Goal: Task Accomplishment & Management: Complete application form

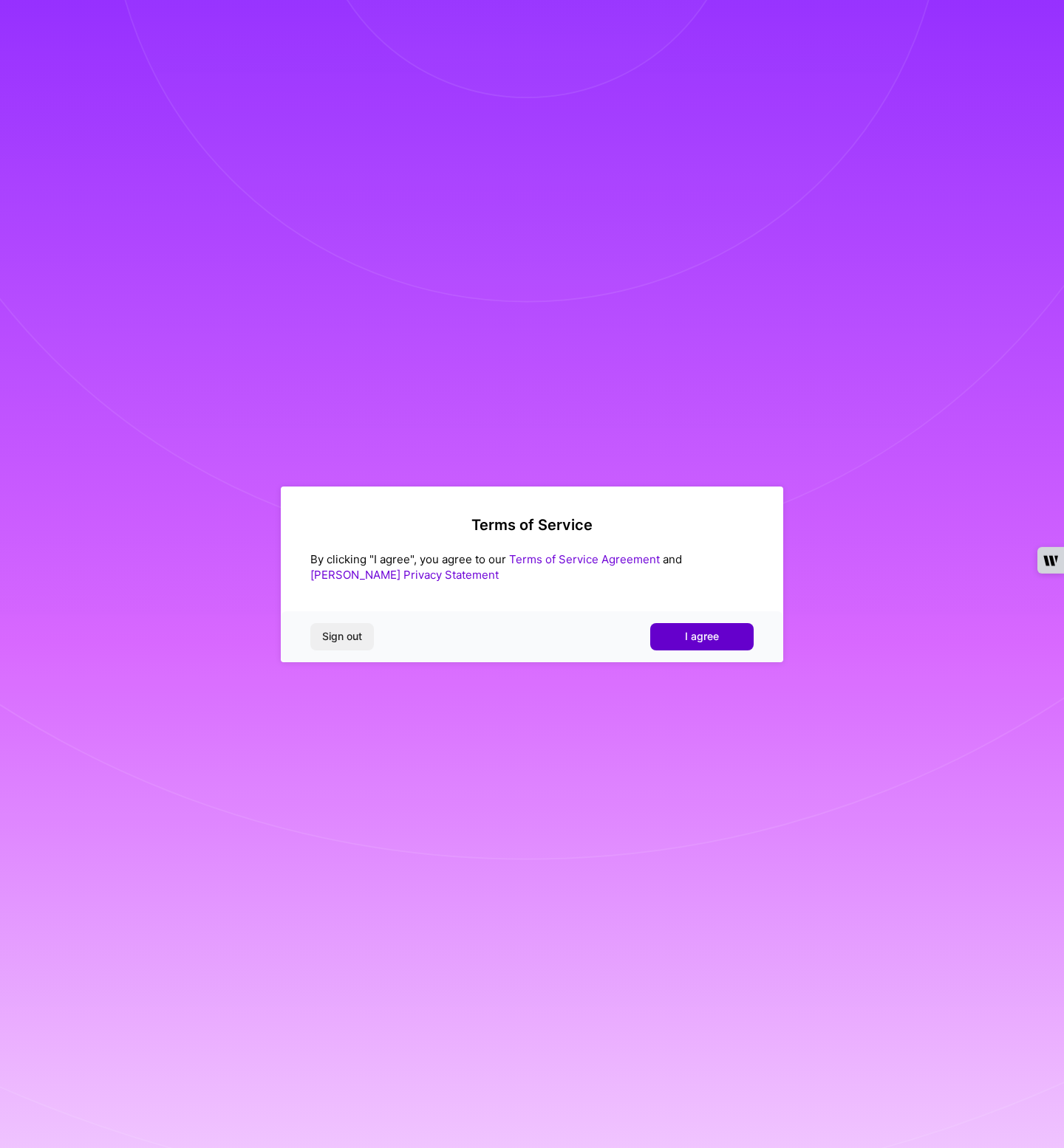
drag, startPoint x: 732, startPoint y: 623, endPoint x: 728, endPoint y: 630, distance: 8.1
click at [727, 631] on div "Sign out I agree" at bounding box center [532, 637] width 502 height 50
click at [728, 630] on button "I agree" at bounding box center [702, 637] width 103 height 27
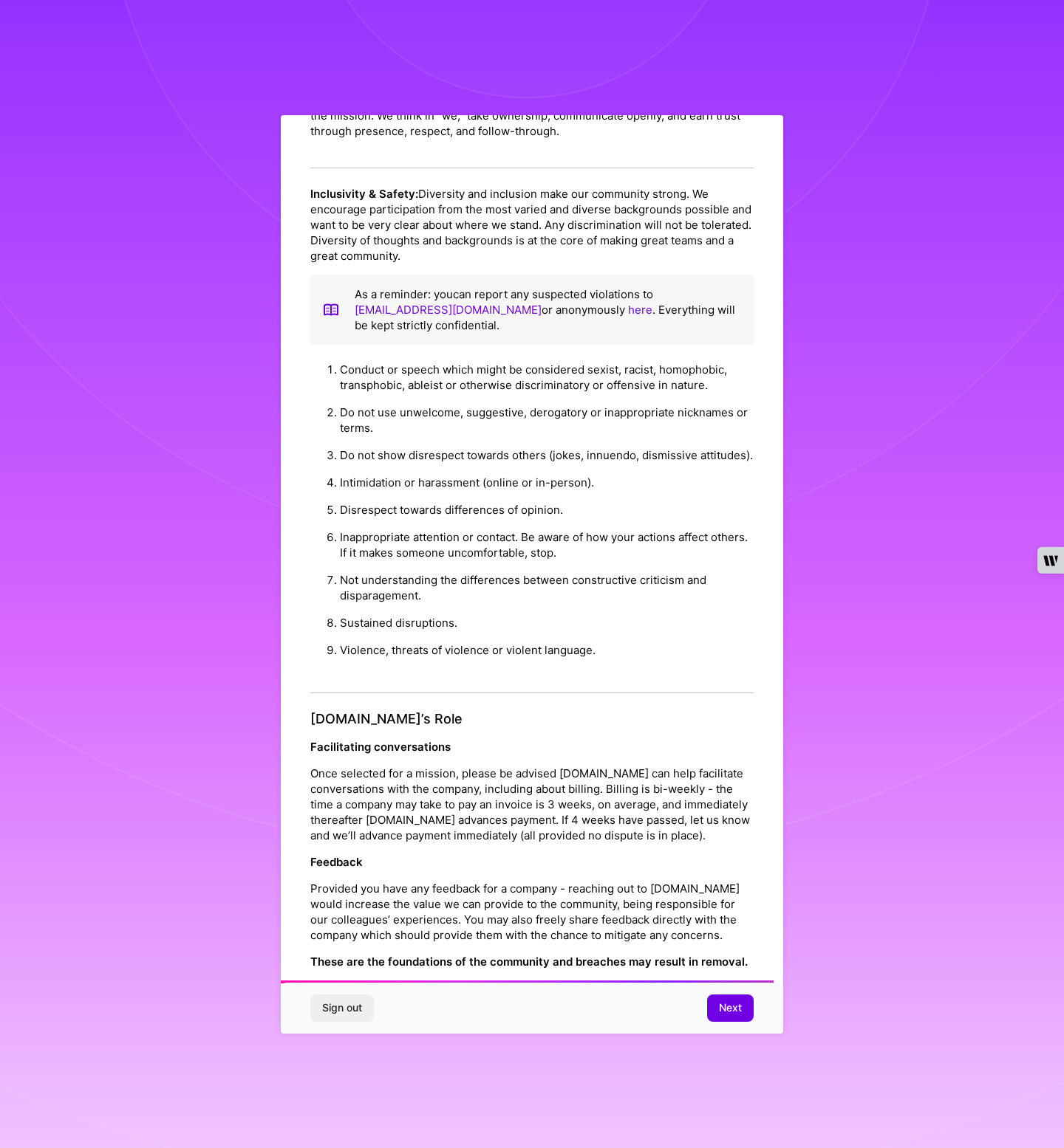
scroll to position [1049, 0]
click at [721, 1005] on span "Next" at bounding box center [730, 1007] width 23 height 15
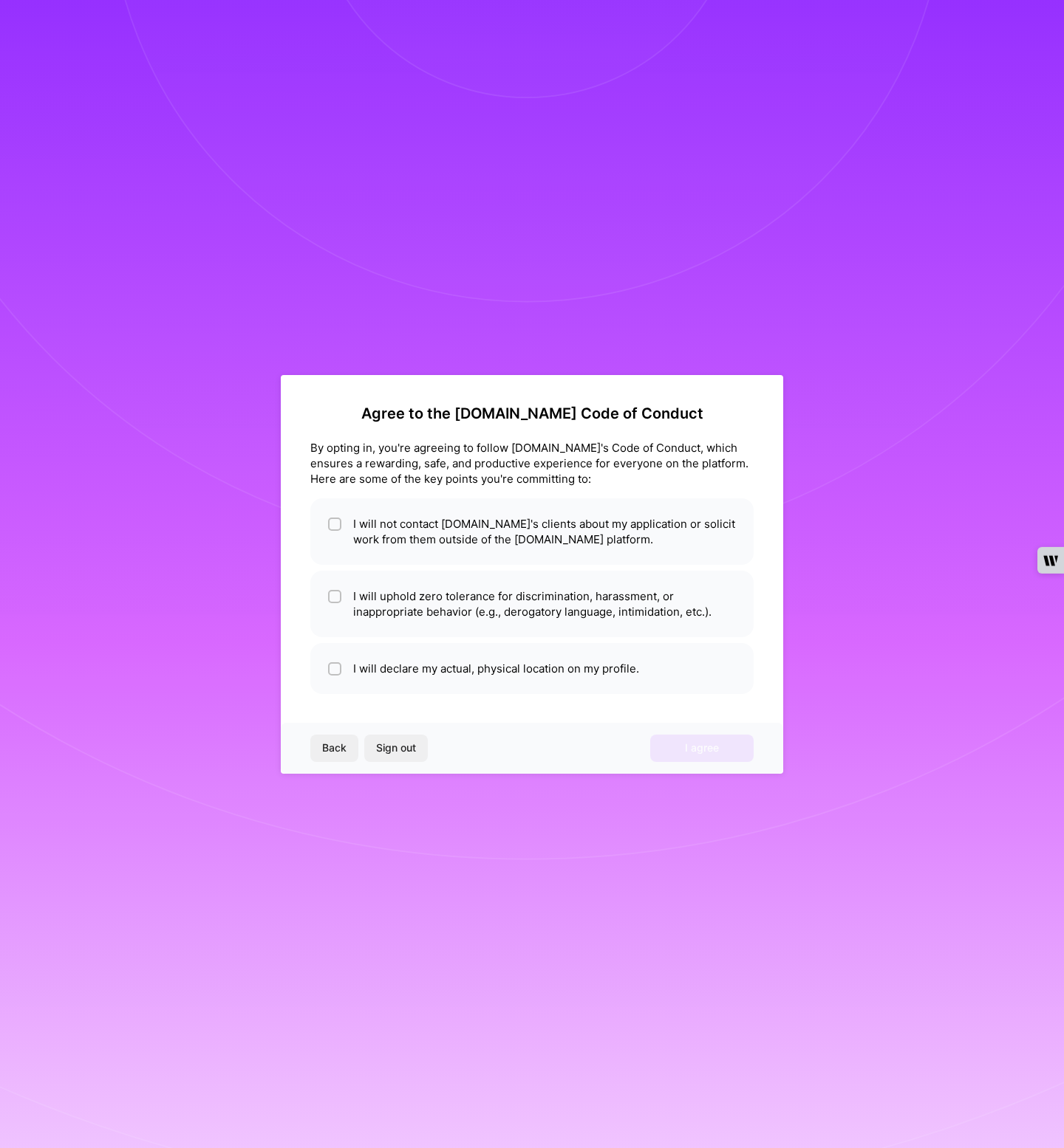
scroll to position [0, 0]
click at [433, 526] on li "I will not contact [DOMAIN_NAME]'s clients about my application or solicit work…" at bounding box center [532, 531] width 444 height 66
checkbox input "true"
click at [417, 611] on li "I will uphold zero tolerance for discrimination, harassment, or inappropriate b…" at bounding box center [532, 604] width 444 height 66
checkbox input "true"
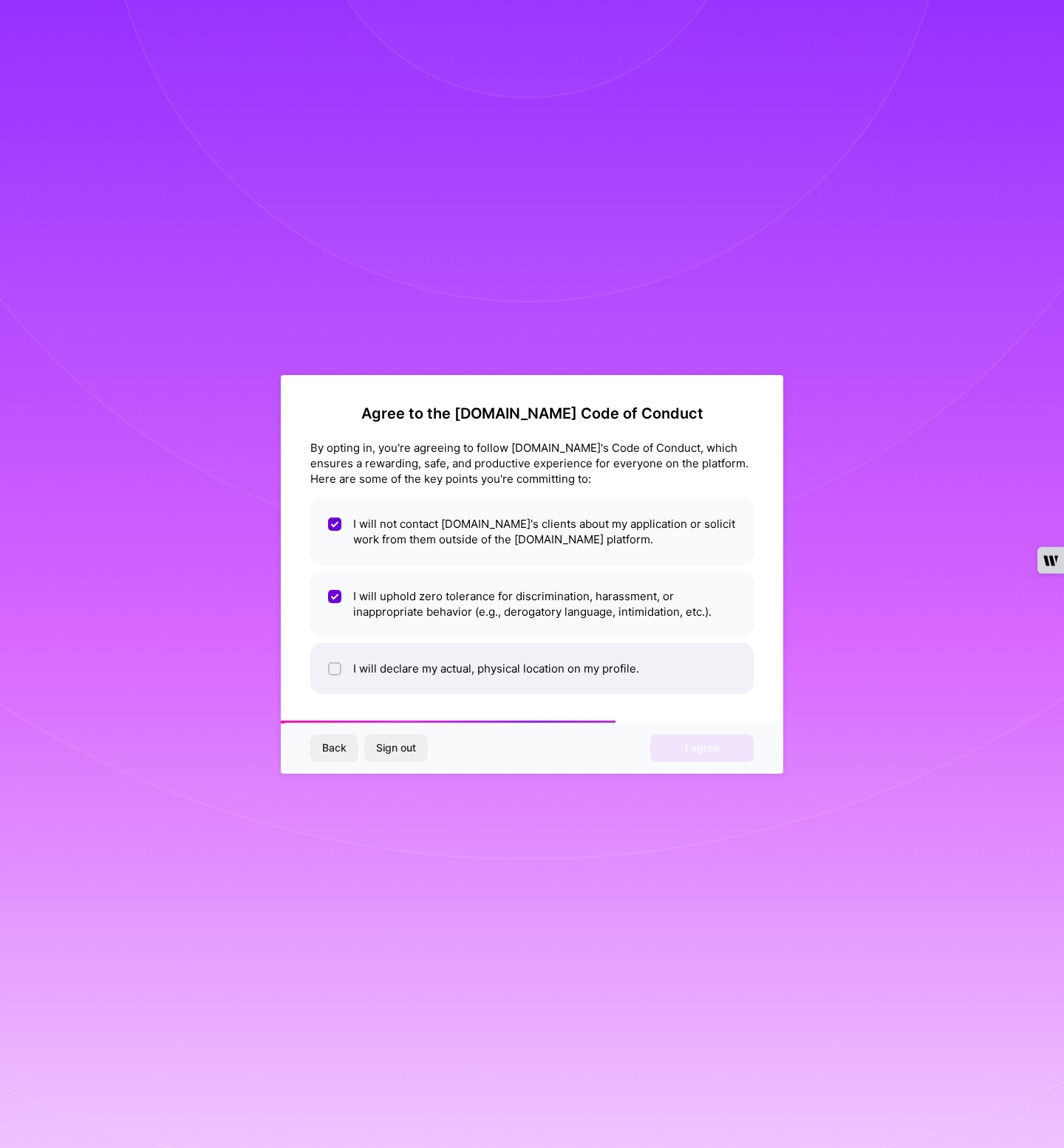
click at [437, 658] on li "I will declare my actual, physical location on my profile." at bounding box center [532, 668] width 444 height 51
checkbox input "true"
click at [717, 748] on span "I agree" at bounding box center [701, 748] width 34 height 15
